Goal: Task Accomplishment & Management: Complete application form

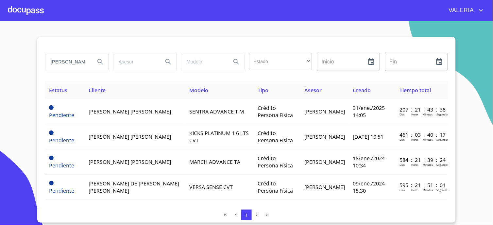
click at [38, 9] on div at bounding box center [26, 10] width 36 height 21
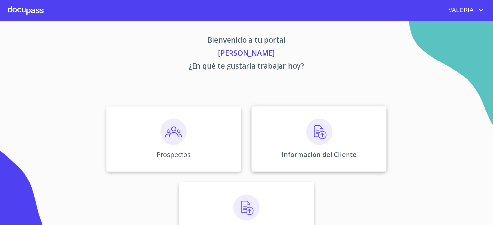
click at [353, 114] on div "Información del Cliente" at bounding box center [319, 138] width 135 height 65
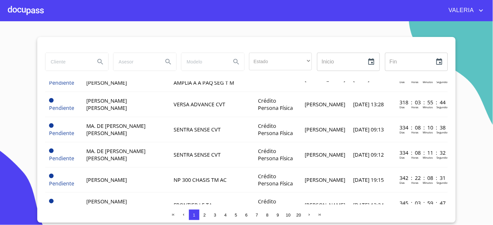
scroll to position [525, 0]
click at [206, 213] on span "2" at bounding box center [204, 214] width 5 height 5
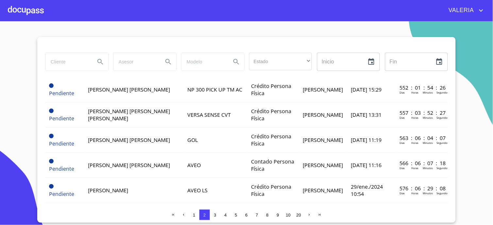
click at [214, 215] on span "3" at bounding box center [215, 214] width 2 height 5
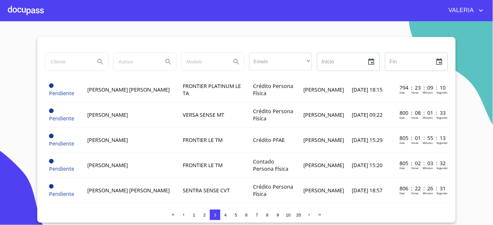
click at [227, 214] on span "4" at bounding box center [225, 214] width 5 height 5
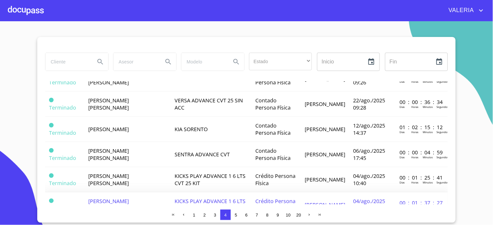
scroll to position [416, 0]
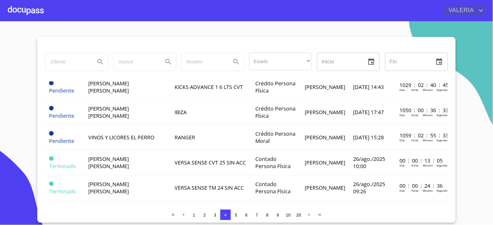
click at [471, 6] on span "VALERIA" at bounding box center [461, 10] width 34 height 10
click at [472, 16] on li "Salir" at bounding box center [474, 14] width 21 height 12
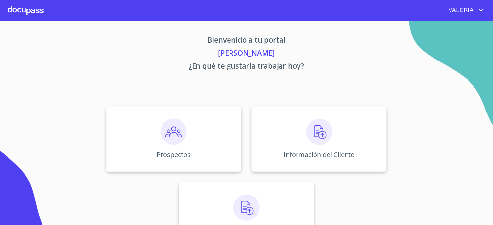
click at [461, 10] on span "VALERIA" at bounding box center [461, 10] width 34 height 10
click at [480, 10] on li "Salir" at bounding box center [474, 14] width 21 height 12
